Goal: Information Seeking & Learning: Learn about a topic

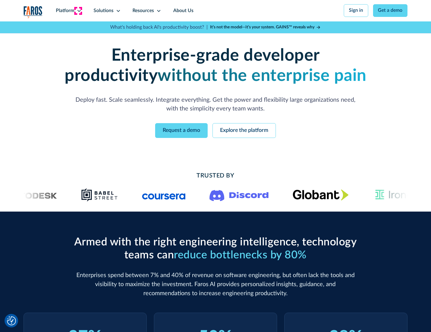
click at [78, 11] on icon at bounding box center [79, 10] width 5 height 5
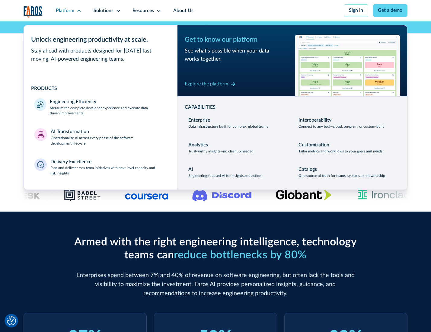
click at [108, 112] on p "Measure the complete developer experience and execute data-driven improvements" at bounding box center [108, 111] width 117 height 11
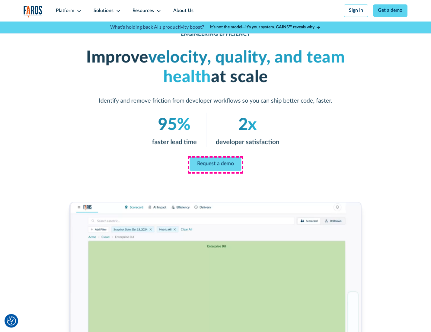
click at [215, 165] on link "Request a demo" at bounding box center [216, 164] width 52 height 15
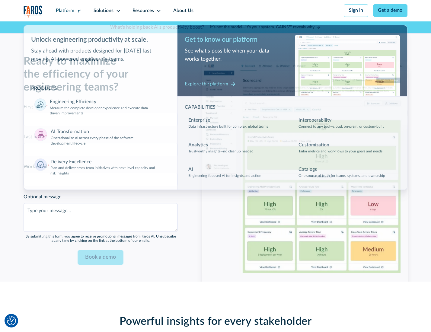
scroll to position [1315, 0]
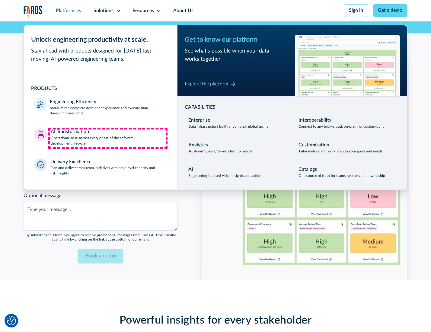
click at [108, 138] on p "Operationalize AI across every phase of the software development lifecycle" at bounding box center [109, 141] width 116 height 11
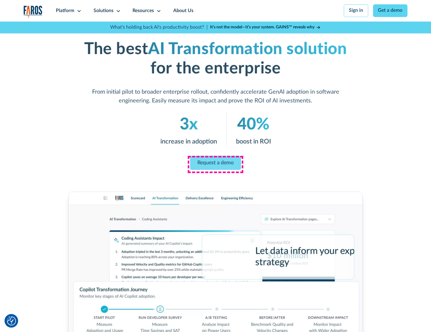
click at [215, 164] on link "Request a demo" at bounding box center [215, 163] width 51 height 14
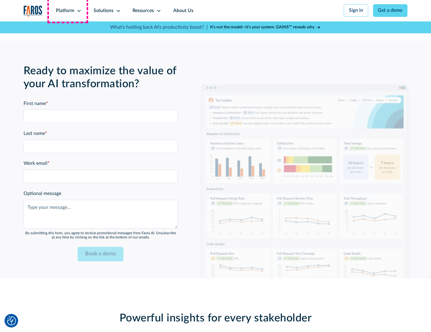
click at [68, 11] on div "Platform" at bounding box center [65, 10] width 18 height 7
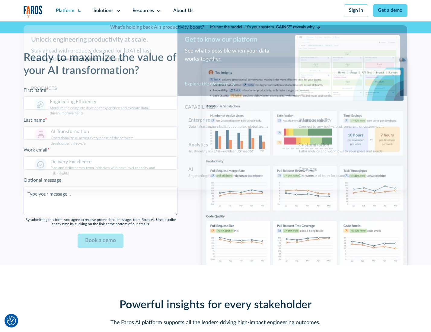
scroll to position [1461, 0]
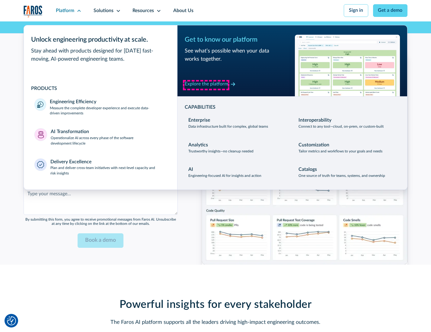
click at [206, 85] on div "Explore the platform" at bounding box center [207, 84] width 44 height 7
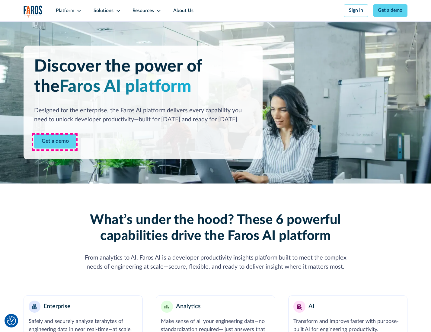
click at [55, 142] on link "Get a demo" at bounding box center [55, 141] width 42 height 15
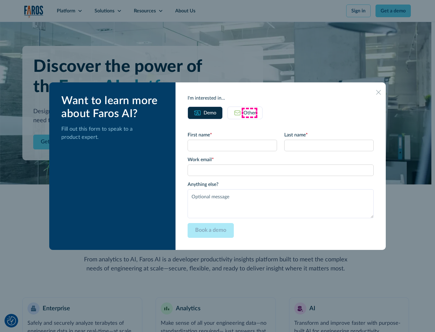
click at [250, 113] on div "Other" at bounding box center [249, 112] width 13 height 7
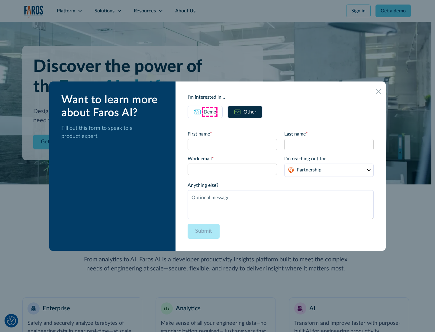
click at [209, 112] on div "Demo" at bounding box center [210, 111] width 13 height 7
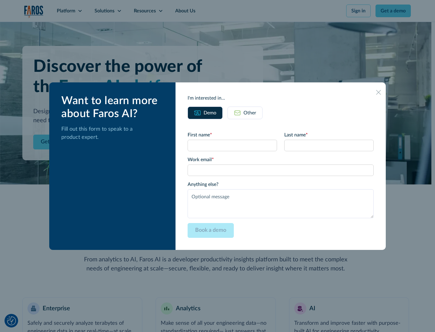
click at [379, 92] on icon at bounding box center [378, 92] width 5 height 5
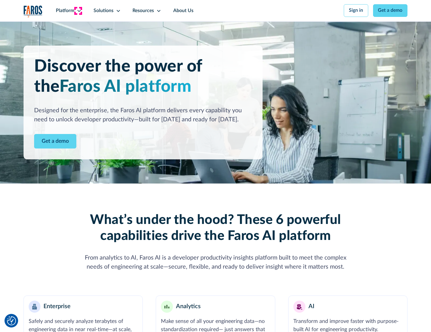
click at [78, 11] on icon at bounding box center [79, 10] width 5 height 5
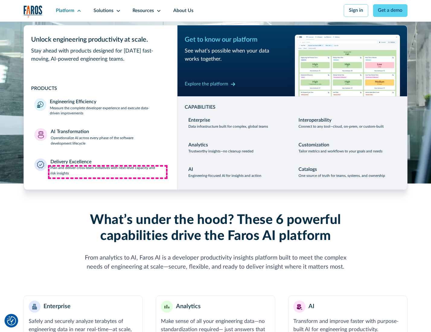
click at [108, 172] on p "Plan and deliver cross-team initiatives with next-level capacity and risk insig…" at bounding box center [108, 171] width 116 height 11
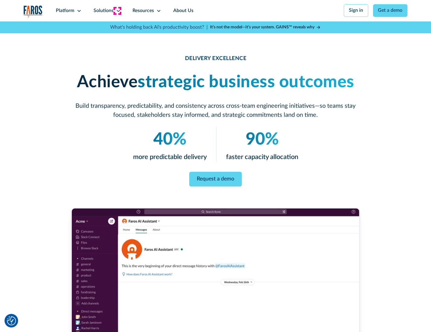
click at [117, 11] on icon at bounding box center [118, 10] width 5 height 5
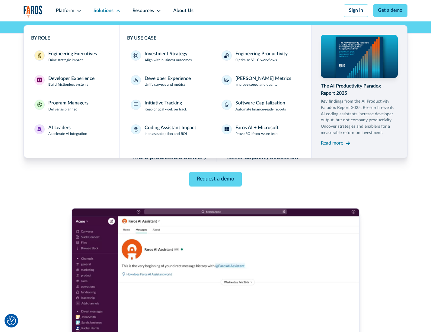
click at [71, 57] on div "Engineering Executives" at bounding box center [72, 53] width 49 height 7
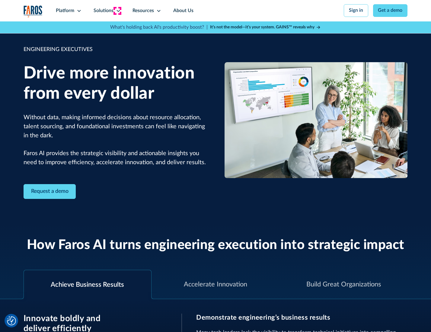
click at [117, 11] on icon at bounding box center [118, 10] width 5 height 5
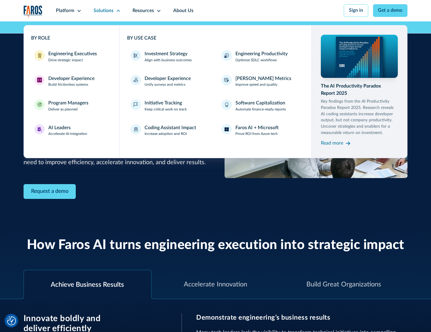
click at [71, 79] on div "Developer Experience" at bounding box center [71, 78] width 46 height 7
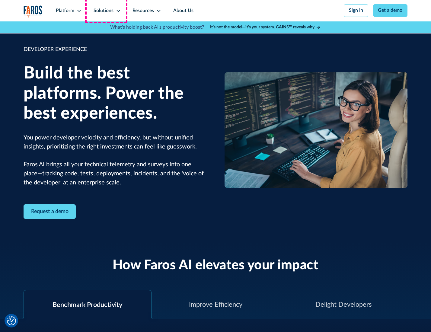
click at [106, 11] on div "Solutions" at bounding box center [104, 10] width 20 height 7
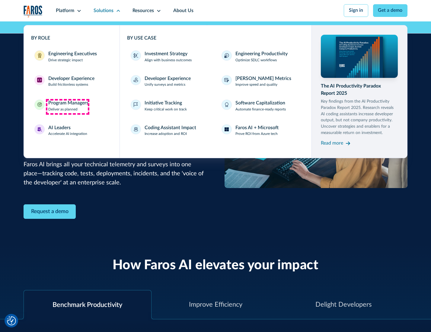
click at [67, 107] on div "Program Managers" at bounding box center [68, 103] width 40 height 7
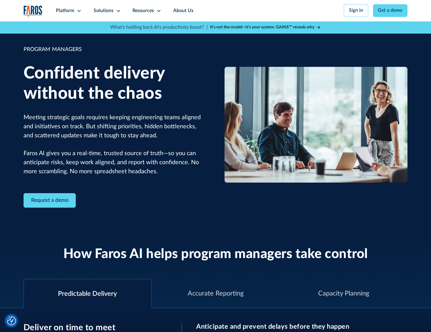
click at [117, 11] on icon at bounding box center [118, 10] width 5 height 5
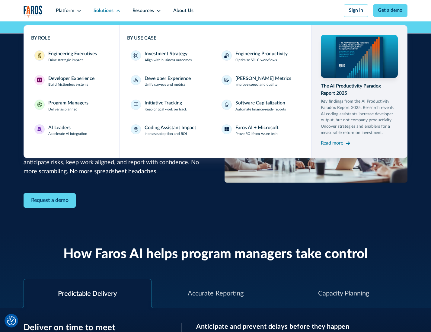
click at [67, 131] on div "AI Leaders" at bounding box center [59, 127] width 22 height 7
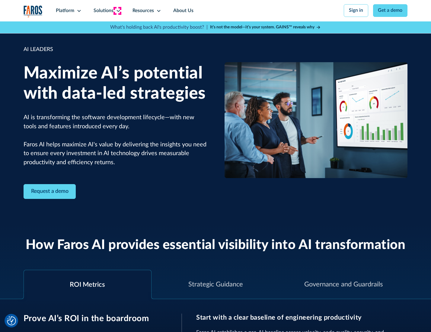
click at [117, 11] on icon at bounding box center [118, 10] width 5 height 5
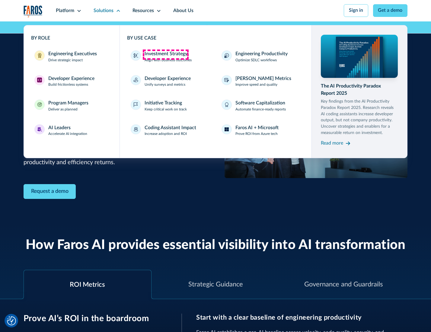
click at [166, 54] on div "Investment Strategy" at bounding box center [166, 53] width 43 height 7
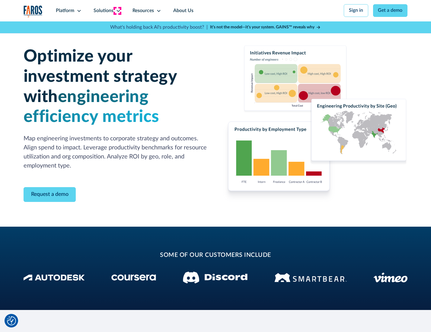
click at [117, 11] on icon at bounding box center [118, 10] width 5 height 5
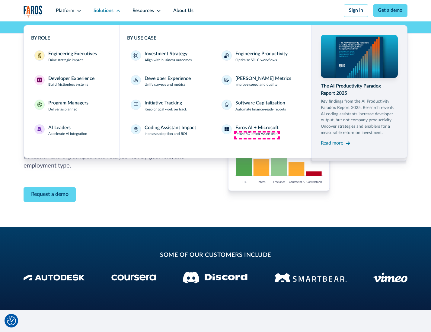
click at [257, 135] on p "Prove ROI from Azure tech" at bounding box center [257, 133] width 42 height 5
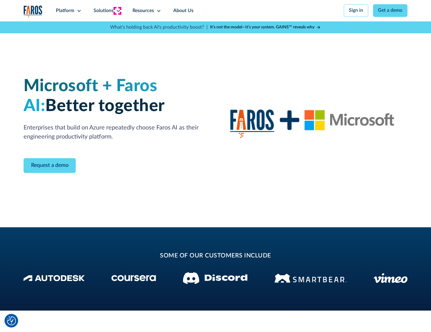
click at [117, 11] on icon at bounding box center [118, 10] width 5 height 5
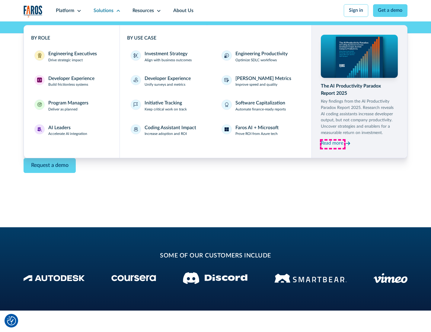
click at [333, 144] on div "Read more" at bounding box center [332, 143] width 22 height 7
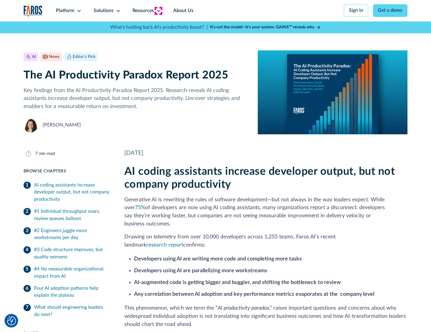
click at [158, 11] on icon at bounding box center [158, 10] width 5 height 5
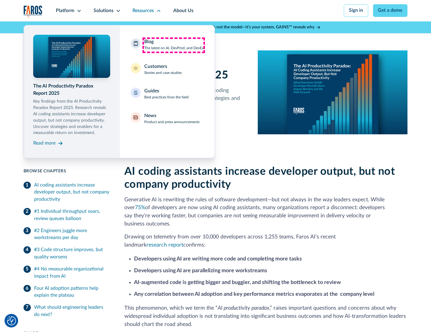
click at [174, 45] on div "Blog The latest on AI, DevProd, and DevEx" at bounding box center [174, 44] width 60 height 13
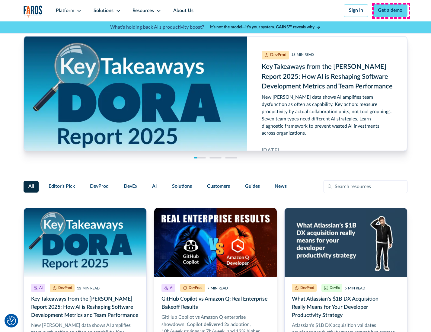
click at [391, 11] on link "Get a demo" at bounding box center [390, 10] width 35 height 13
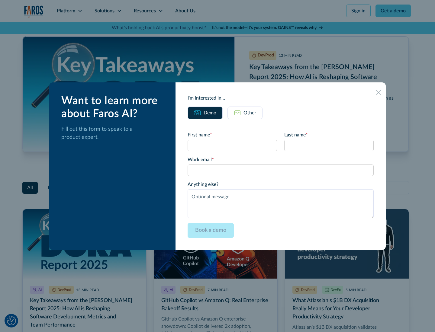
click at [245, 113] on div "Other" at bounding box center [249, 112] width 13 height 7
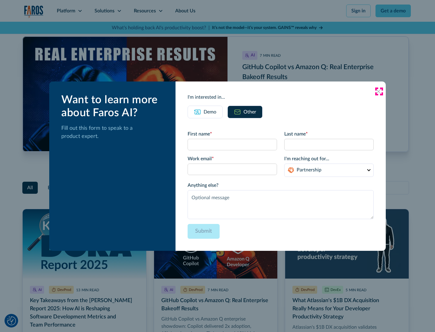
click at [379, 91] on icon at bounding box center [378, 91] width 5 height 5
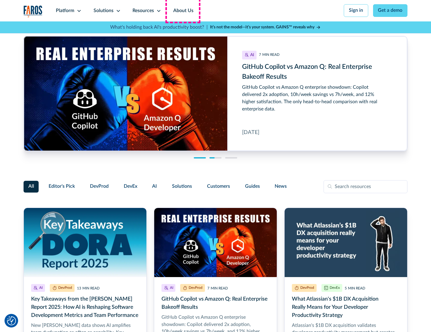
click at [183, 11] on link "About Us" at bounding box center [183, 10] width 32 height 21
